Goal: Navigation & Orientation: Find specific page/section

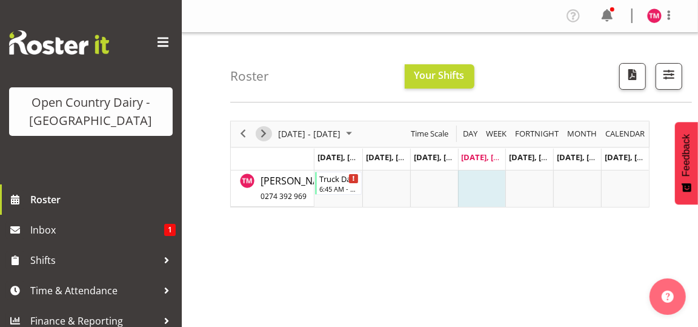
click at [265, 130] on span "Next" at bounding box center [263, 133] width 15 height 15
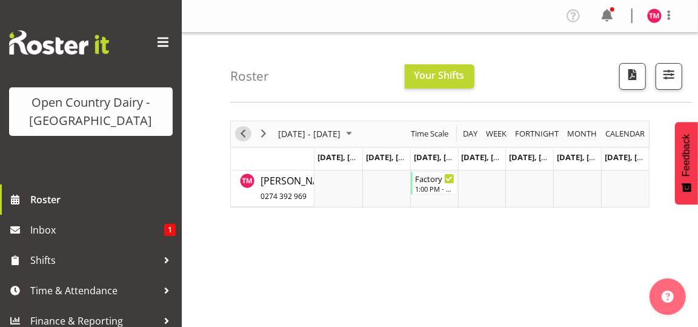
click at [242, 131] on span "Previous" at bounding box center [243, 133] width 15 height 15
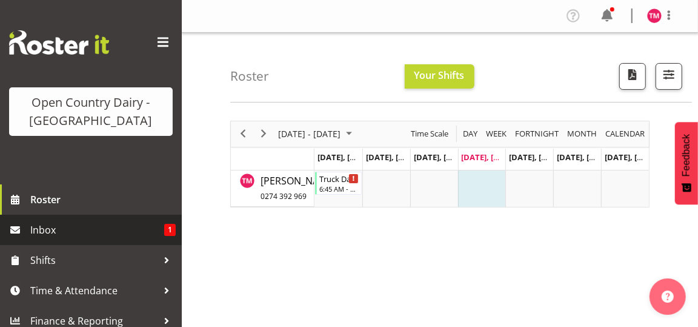
click at [126, 229] on span "Inbox" at bounding box center [97, 230] width 134 height 18
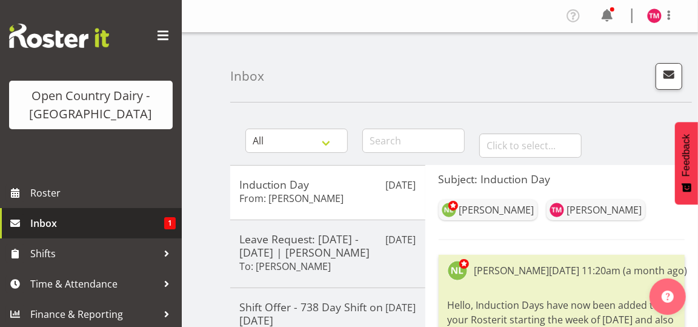
scroll to position [8, 0]
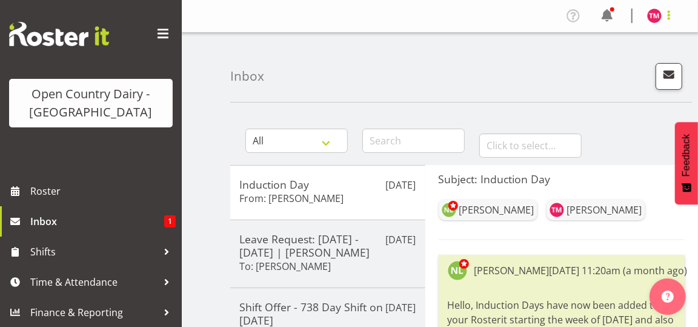
click at [669, 12] on span at bounding box center [669, 15] width 15 height 15
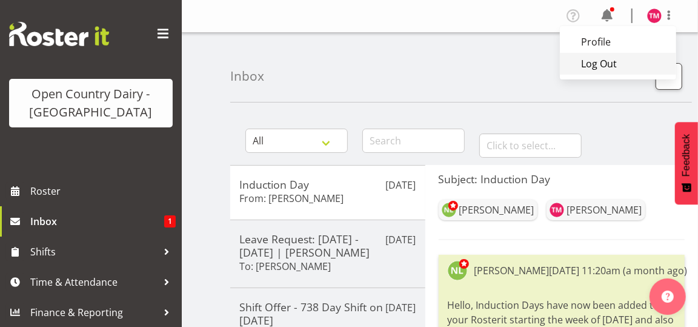
click at [601, 64] on link "Log Out" at bounding box center [618, 64] width 116 height 22
